Goal: Task Accomplishment & Management: Complete application form

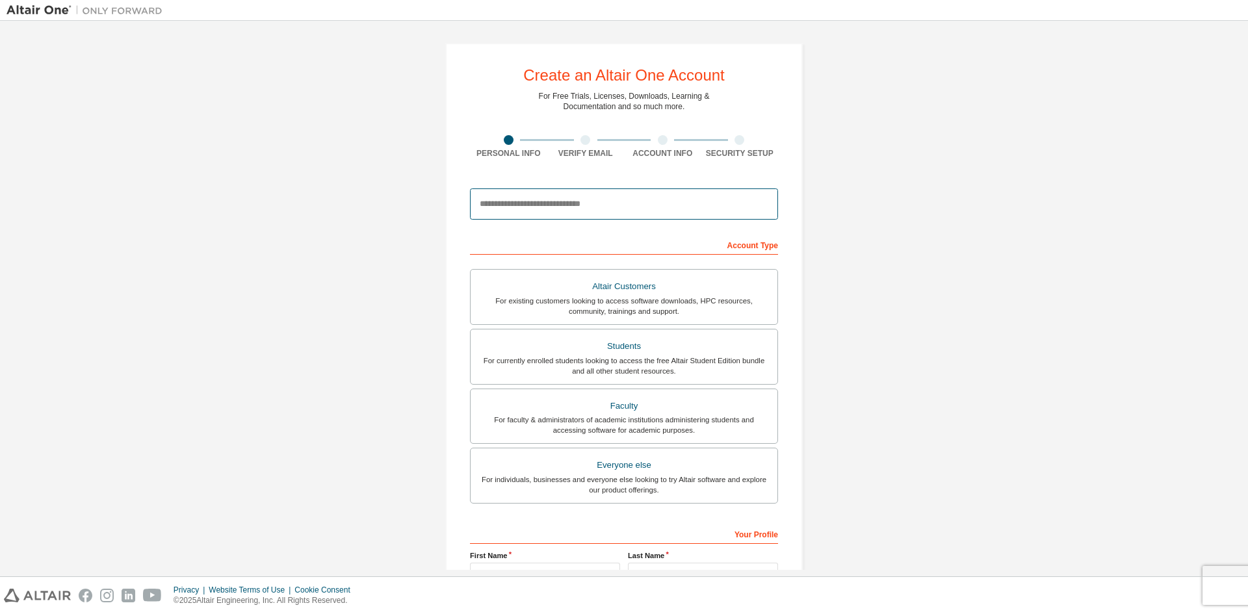
click at [499, 207] on input "email" at bounding box center [624, 204] width 308 height 31
type input "**********"
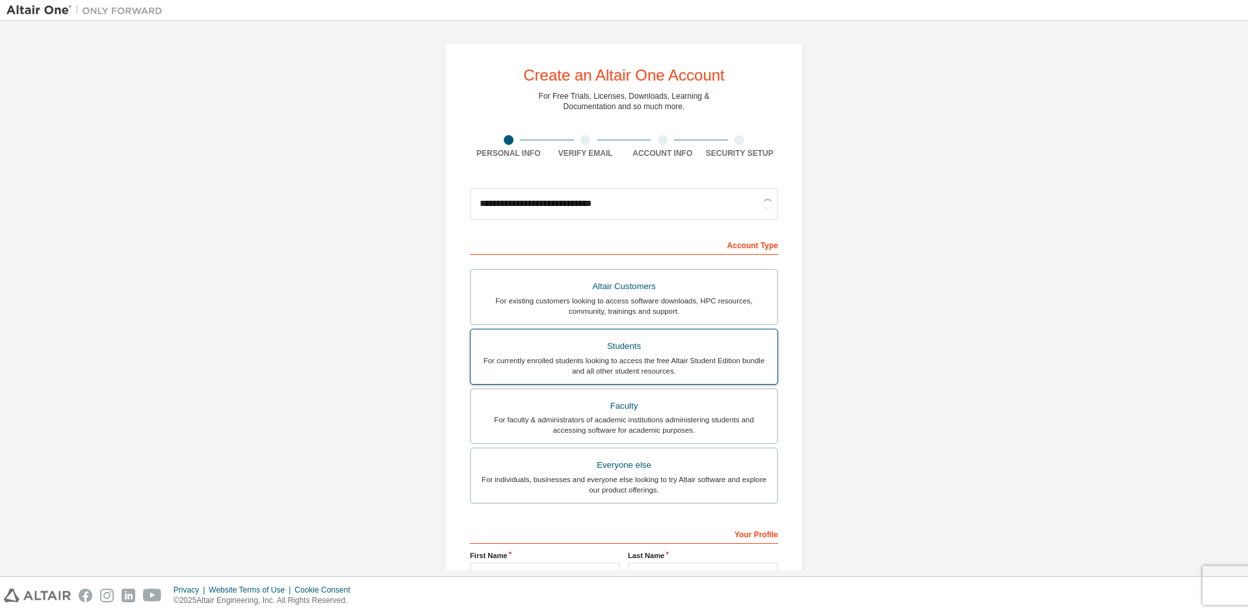
click at [700, 359] on div "For currently enrolled students looking to access the free Altair Student Editi…" at bounding box center [624, 366] width 291 height 21
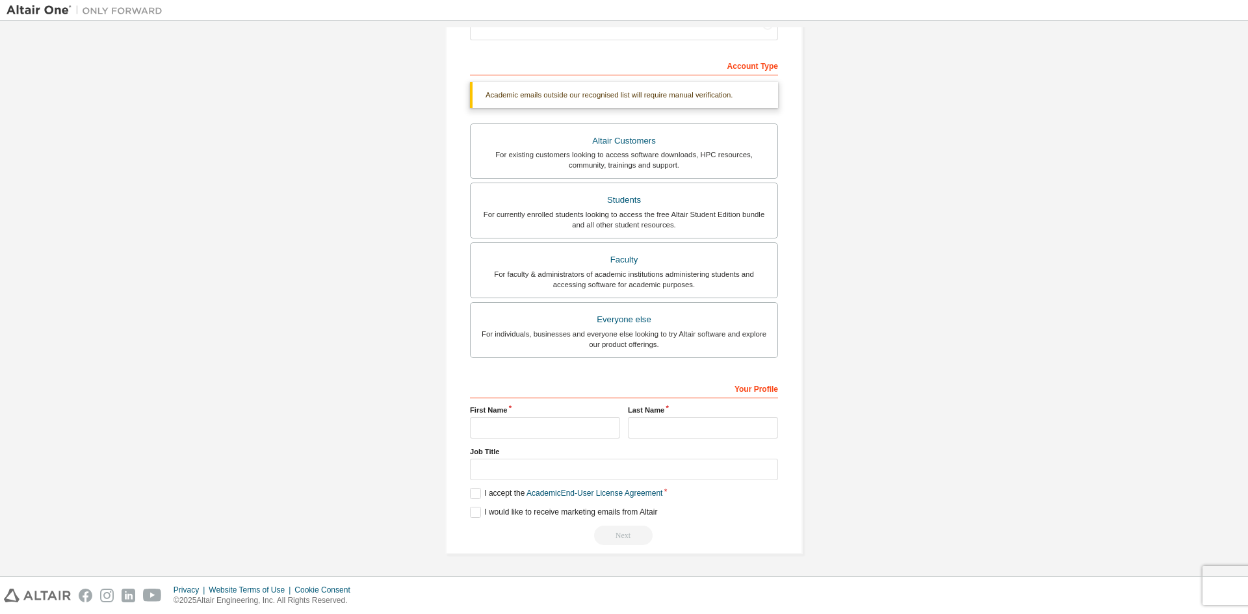
scroll to position [146, 0]
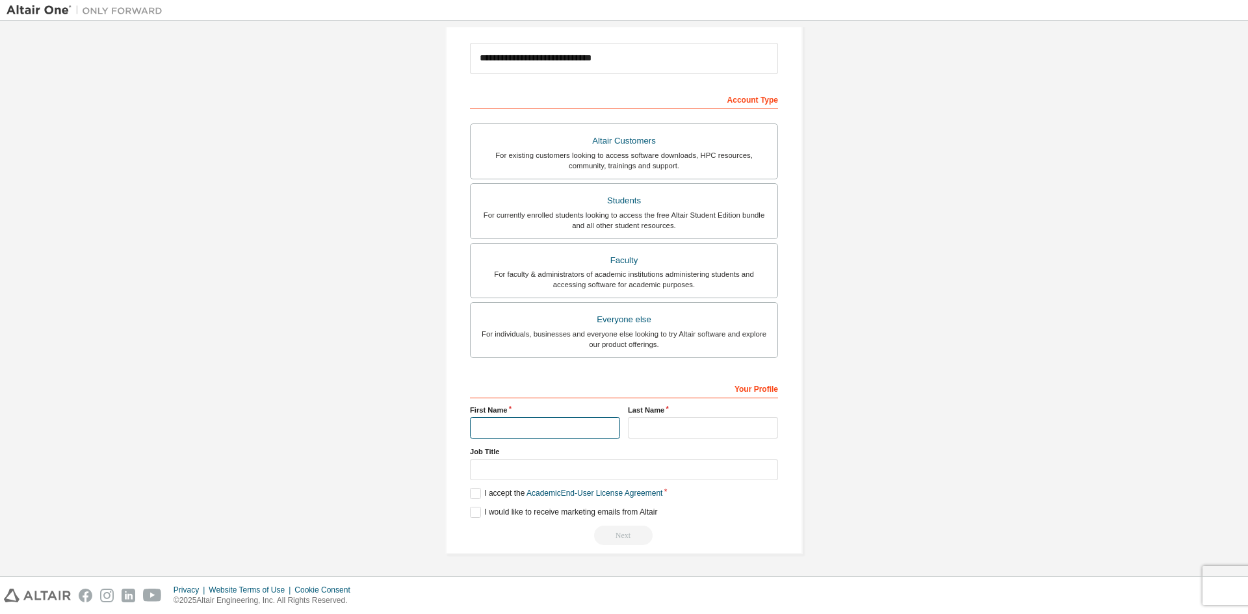
click at [498, 432] on input "text" at bounding box center [545, 427] width 150 height 21
type input "*"
type input "*****"
click at [661, 423] on input "text" at bounding box center [703, 427] width 150 height 21
type input "*****"
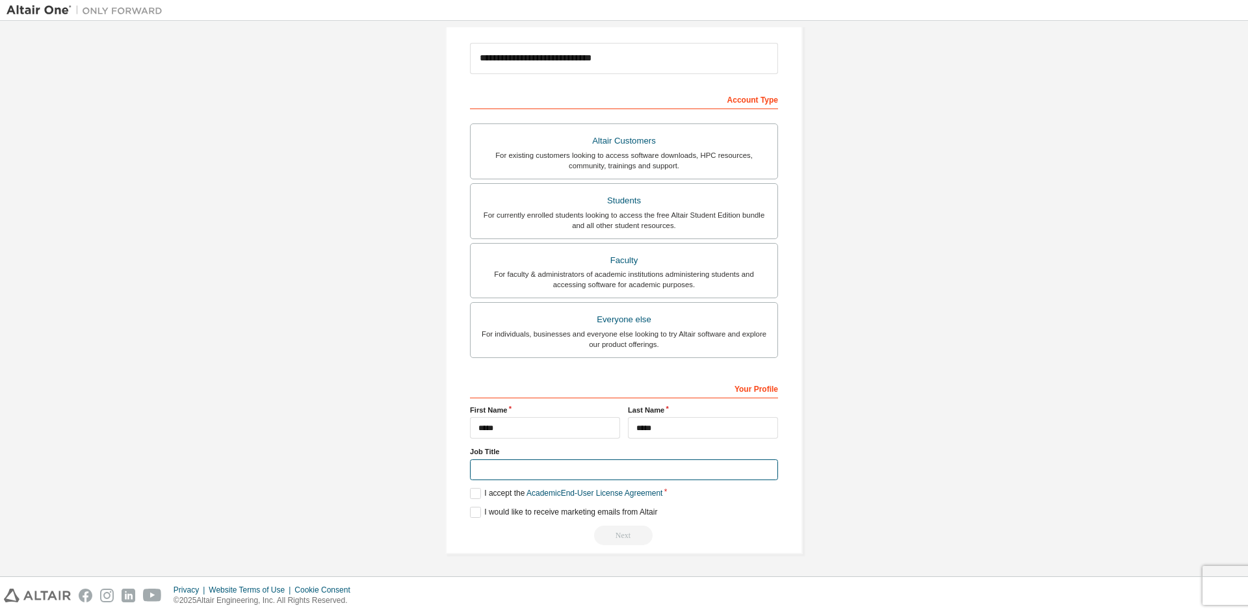
click at [498, 473] on input "text" at bounding box center [624, 470] width 308 height 21
type input "*******"
click at [474, 494] on label "I accept the Academic End-User License Agreement" at bounding box center [566, 493] width 192 height 11
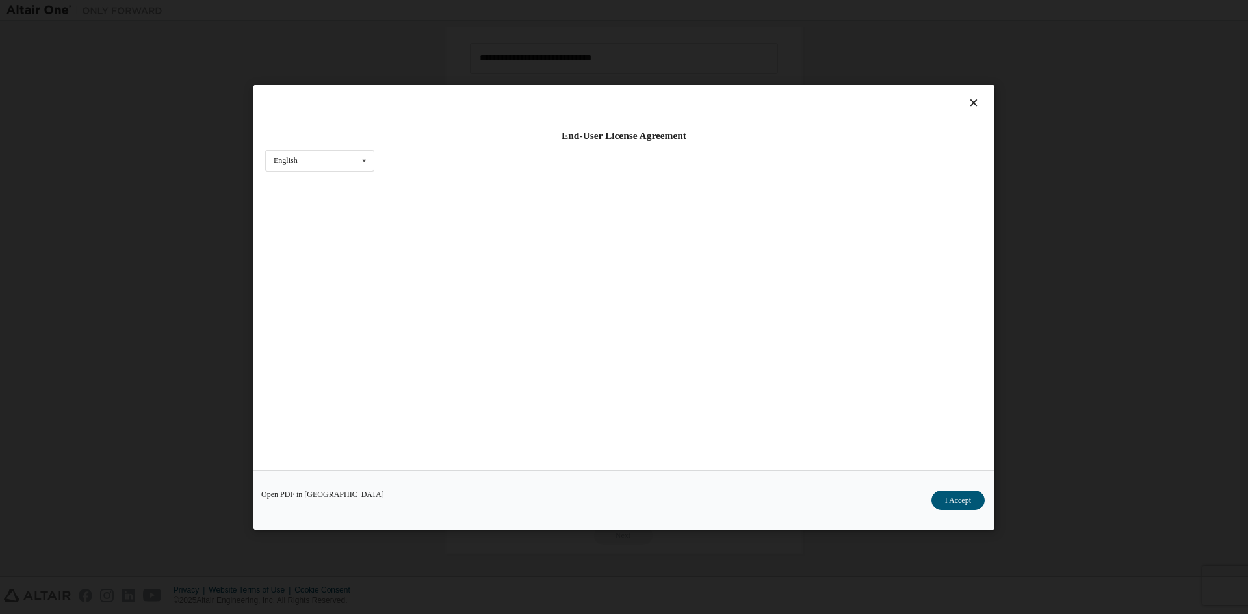
click at [470, 512] on div "Open PDF in New Tab I Accept" at bounding box center [624, 499] width 741 height 59
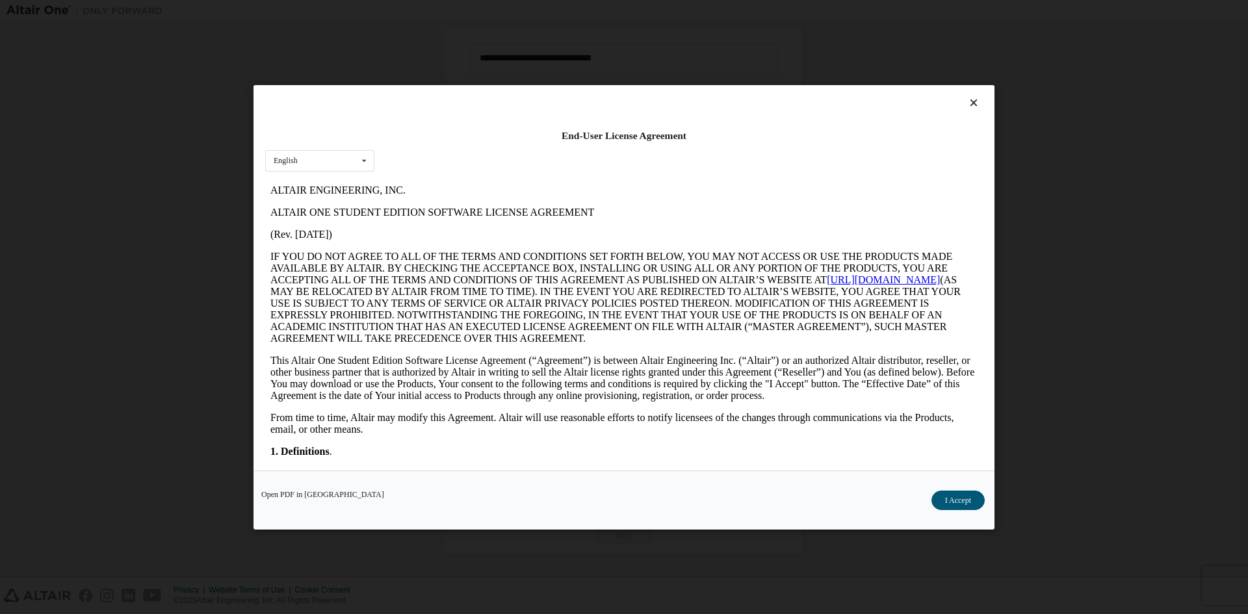
scroll to position [0, 0]
click at [966, 494] on button "I Accept" at bounding box center [958, 500] width 53 height 20
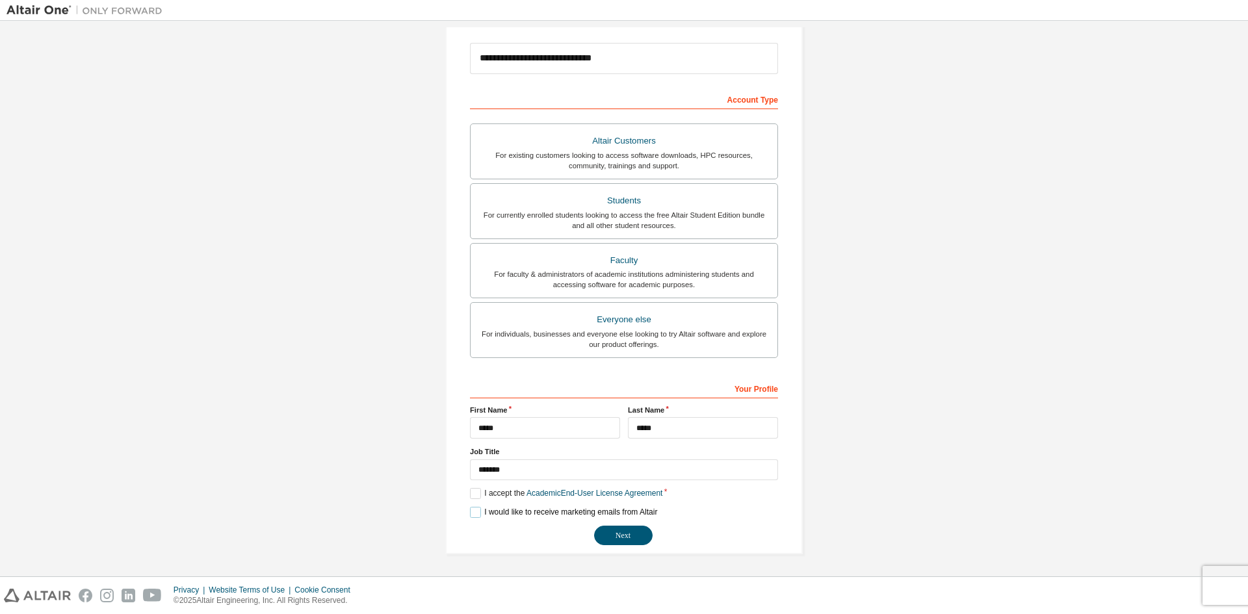
click at [475, 512] on label "I would like to receive marketing emails from Altair" at bounding box center [563, 512] width 187 height 11
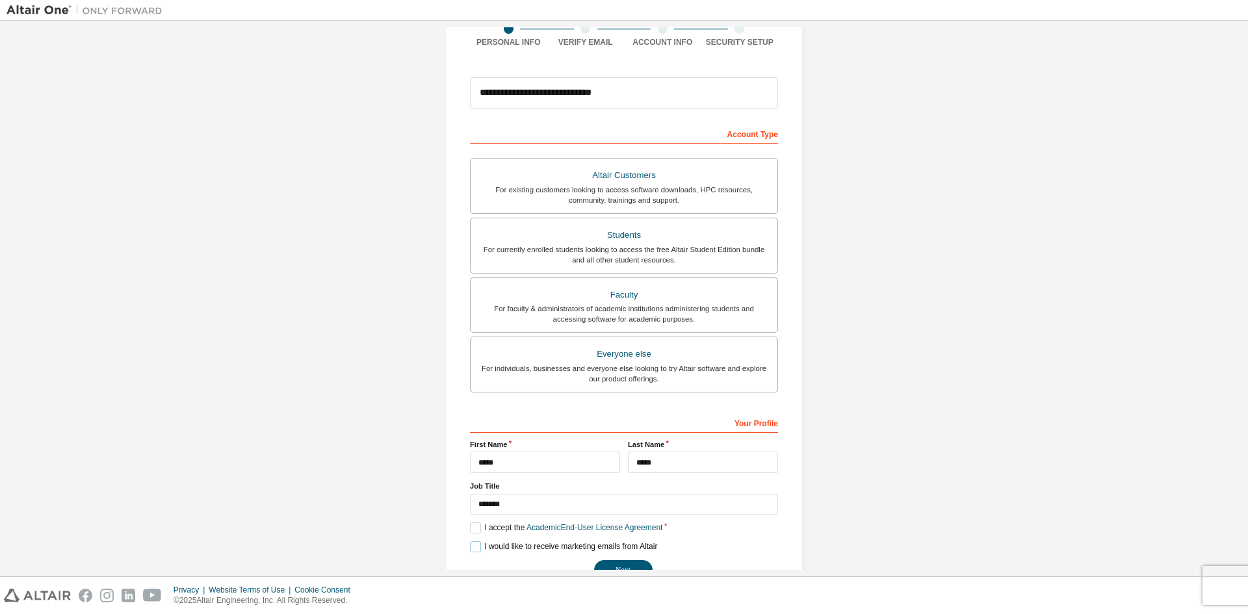
scroll to position [146, 0]
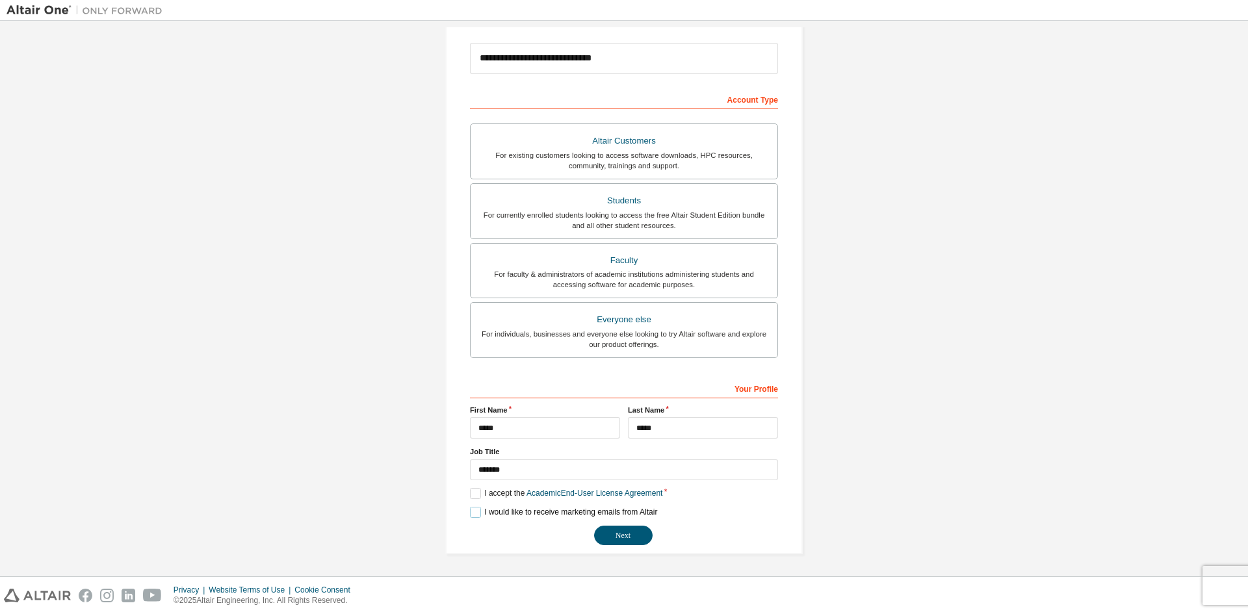
click at [480, 514] on label "I would like to receive marketing emails from Altair" at bounding box center [563, 512] width 187 height 11
click at [629, 529] on button "Next" at bounding box center [623, 536] width 59 height 20
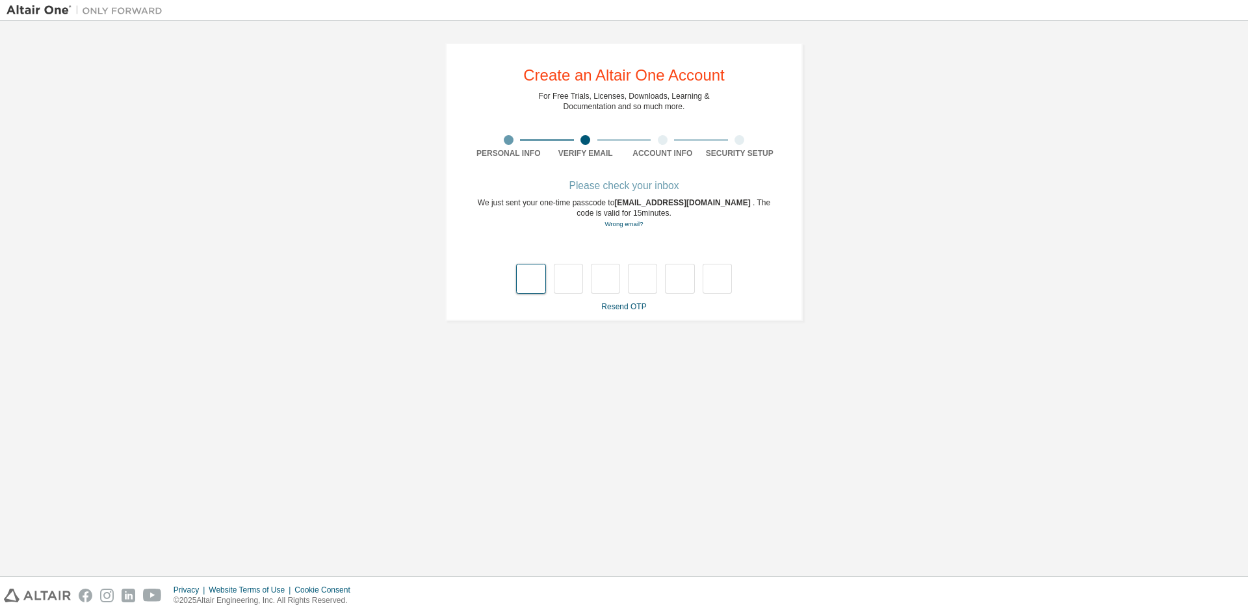
click at [537, 278] on input "text" at bounding box center [530, 279] width 29 height 30
type input "*"
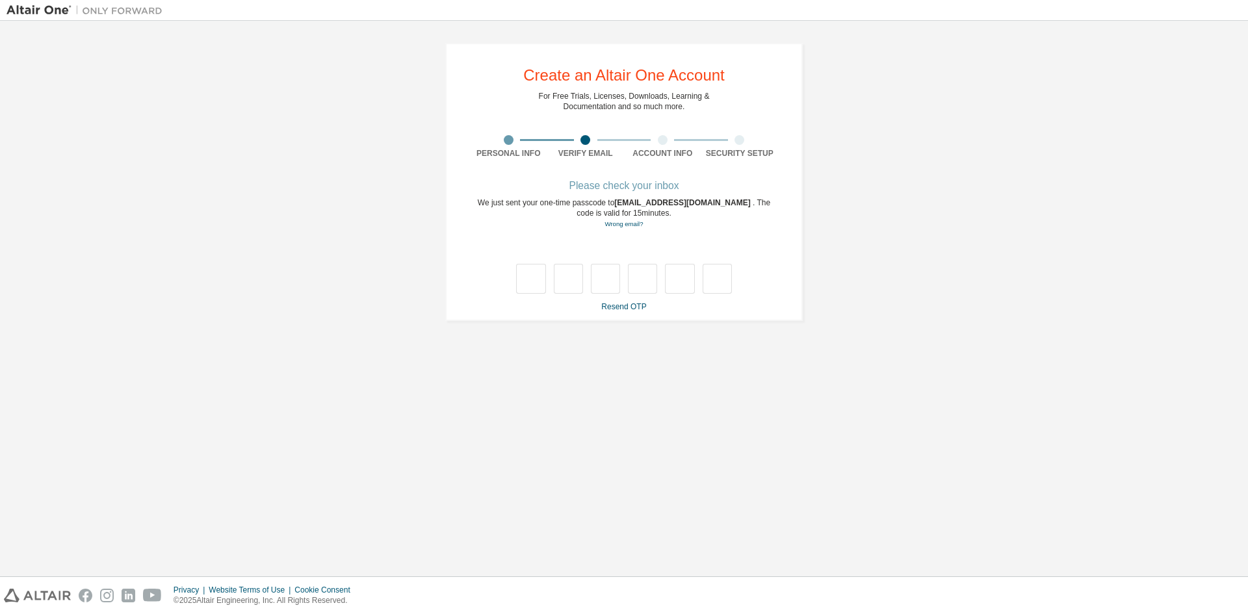
type input "*"
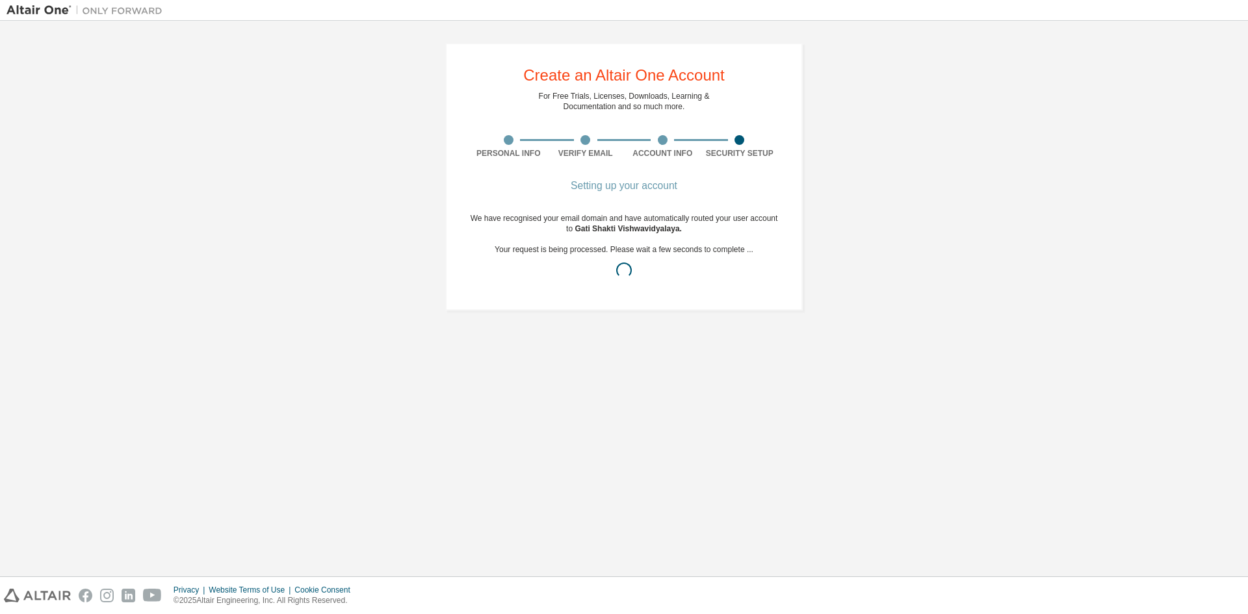
click at [903, 143] on div "Create an Altair One Account For Free Trials, Licenses, Downloads, Learning & D…" at bounding box center [624, 176] width 1235 height 299
